Goal: Transaction & Acquisition: Purchase product/service

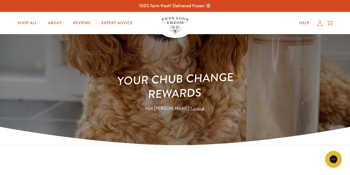
click at [321, 24] on icon at bounding box center [319, 23] width 5 height 6
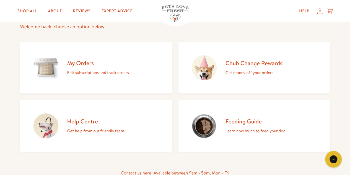
scroll to position [49, 0]
click at [252, 68] on div "Chub Change Rewards Get money off your orders" at bounding box center [254, 67] width 57 height 17
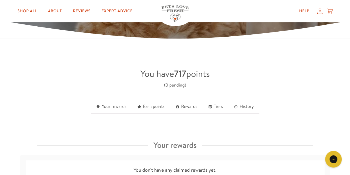
scroll to position [89, 0]
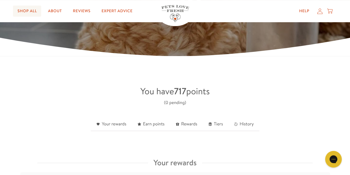
click at [27, 13] on link "Shop All" at bounding box center [27, 11] width 28 height 11
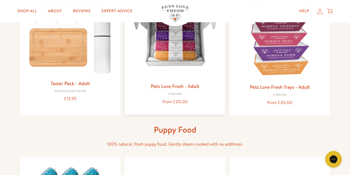
scroll to position [100, 0]
click at [167, 101] on div "from £20.00" at bounding box center [175, 101] width 92 height 7
click at [179, 58] on img at bounding box center [175, 34] width 92 height 92
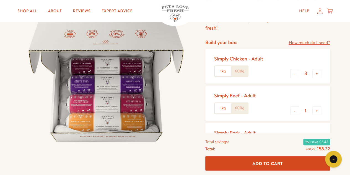
scroll to position [63, 0]
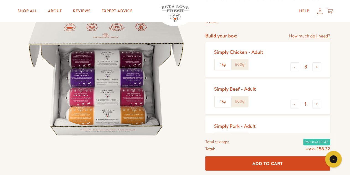
click at [240, 65] on label "600g" at bounding box center [240, 64] width 17 height 11
click at [0, 0] on input "600g" at bounding box center [0, 0] width 0 height 0
click at [244, 103] on label "600g" at bounding box center [240, 101] width 17 height 11
click at [0, 0] on input "600g" at bounding box center [0, 0] width 0 height 0
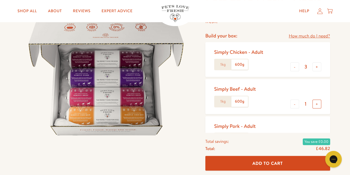
click at [314, 104] on button "+" at bounding box center [317, 103] width 9 height 9
type input "2"
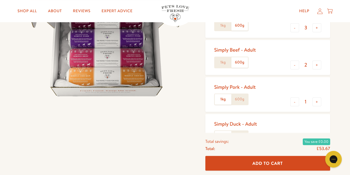
scroll to position [102, 0]
click at [243, 101] on label "600g" at bounding box center [240, 99] width 17 height 11
click at [0, 0] on input "600g" at bounding box center [0, 0] width 0 height 0
click at [316, 101] on button "+" at bounding box center [317, 101] width 9 height 9
type input "2"
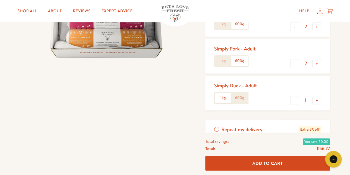
scroll to position [140, 0]
click at [238, 97] on label "600g" at bounding box center [240, 97] width 17 height 11
click at [0, 0] on input "600g" at bounding box center [0, 0] width 0 height 0
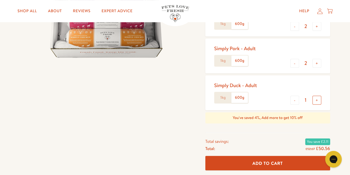
click at [317, 102] on button "+" at bounding box center [317, 100] width 9 height 9
type input "2"
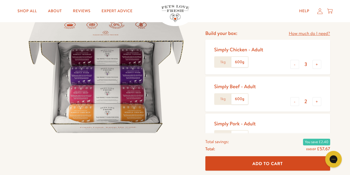
scroll to position [65, 0]
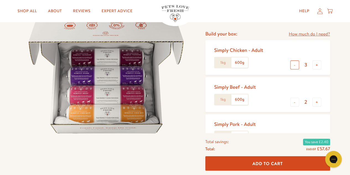
click at [298, 66] on button "-" at bounding box center [295, 64] width 9 height 9
type input "2"
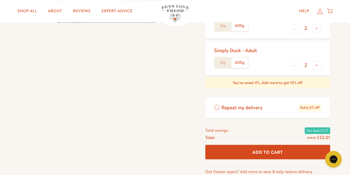
scroll to position [176, 0]
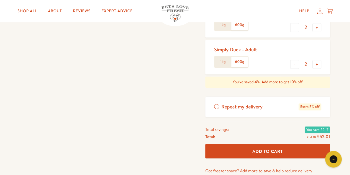
click at [284, 152] on button "Add To Cart" at bounding box center [268, 151] width 125 height 15
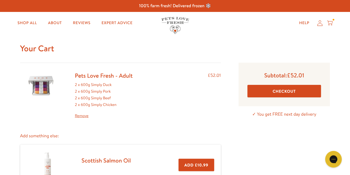
click at [290, 88] on button "Checkout" at bounding box center [285, 91] width 74 height 12
